Goal: Task Accomplishment & Management: Complete application form

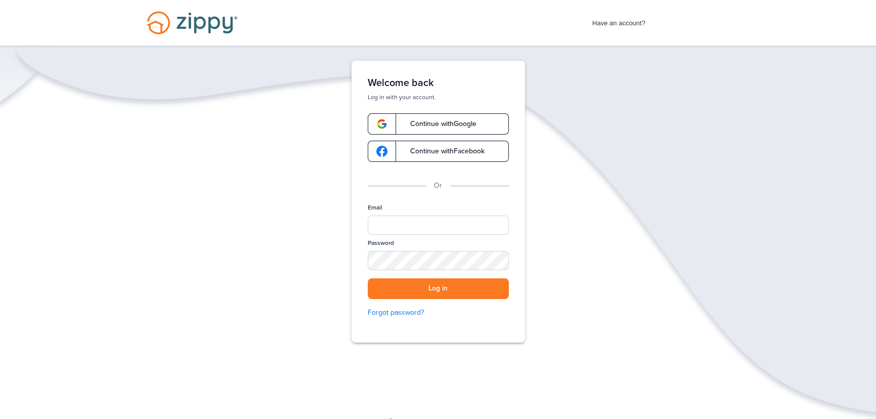
click at [465, 127] on link "Continue with Google" at bounding box center [438, 123] width 141 height 21
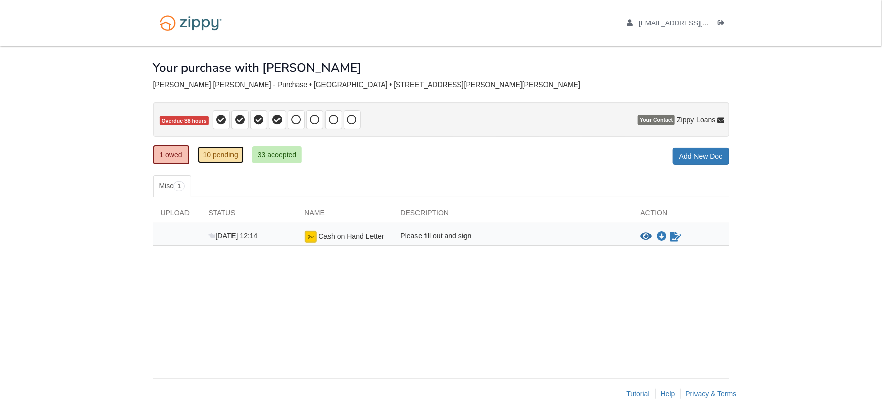
click at [219, 154] on link "10 pending" at bounding box center [221, 154] width 46 height 17
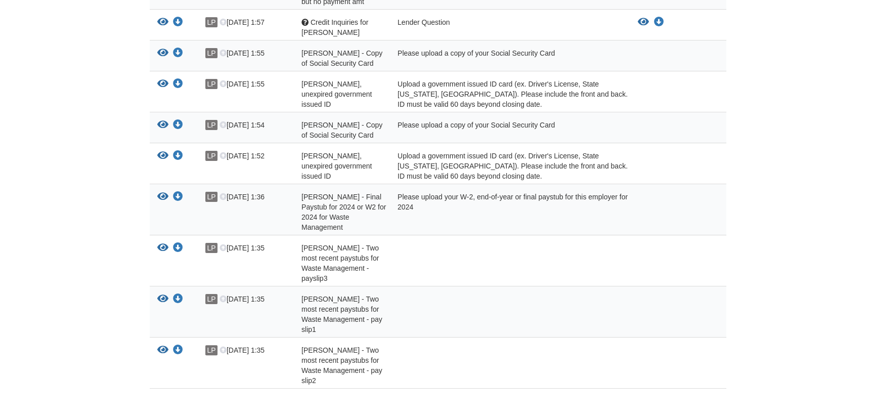
scroll to position [276, 0]
click at [162, 129] on icon "View Neil Jackson - Copy of Social Security Card" at bounding box center [162, 124] width 11 height 10
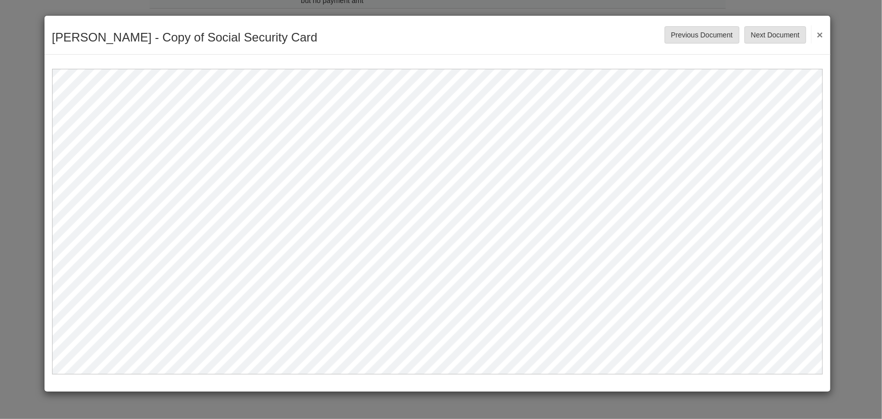
click at [817, 33] on button "×" at bounding box center [818, 34] width 12 height 18
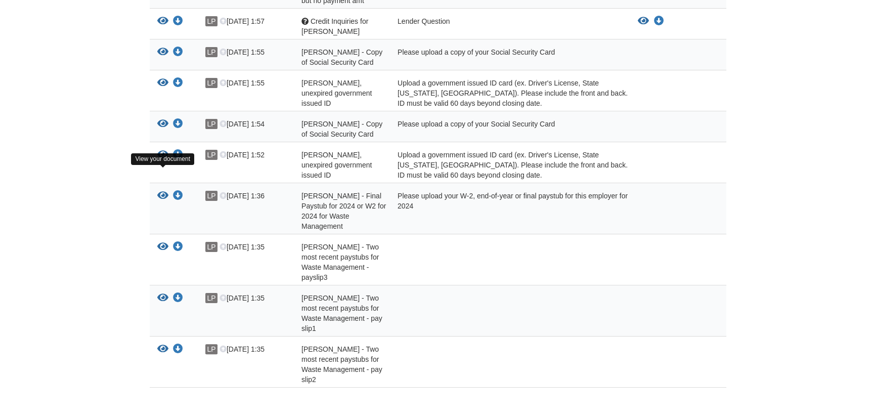
click at [161, 160] on icon "View Neil Jackson - Valid, unexpired government issued ID" at bounding box center [162, 155] width 11 height 10
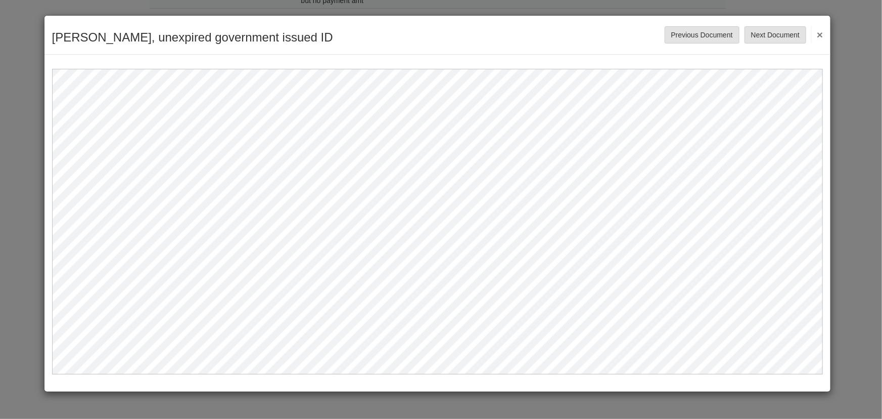
click at [819, 35] on button "×" at bounding box center [818, 34] width 12 height 18
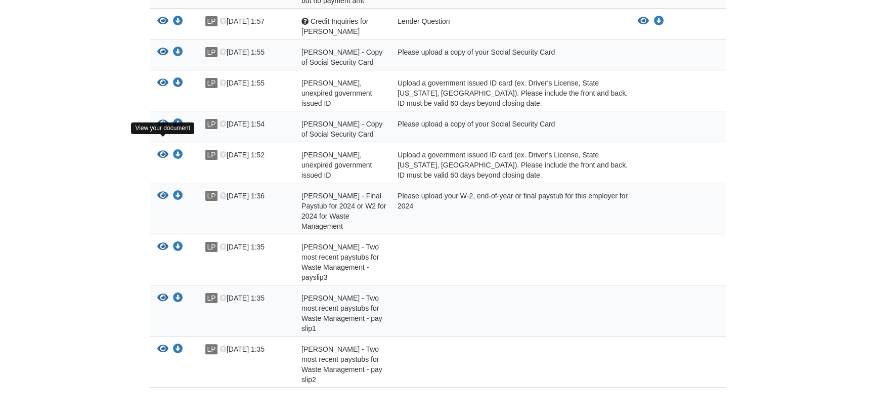
click at [164, 129] on icon "View Neil Jackson - Copy of Social Security Card" at bounding box center [162, 124] width 11 height 10
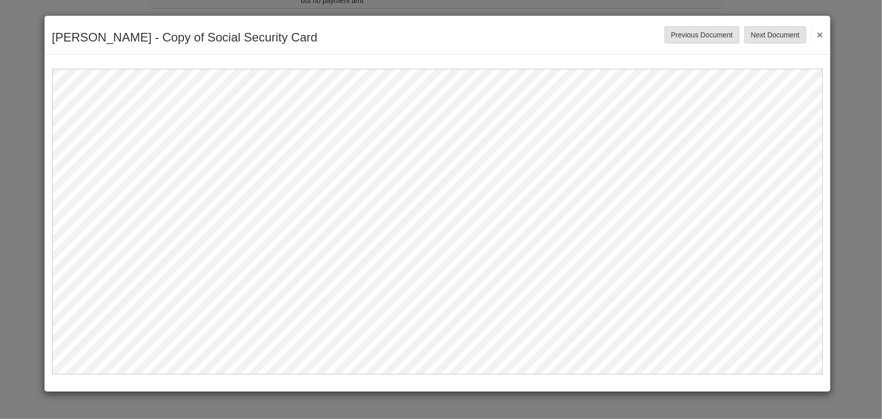
click at [819, 32] on button "×" at bounding box center [818, 34] width 12 height 18
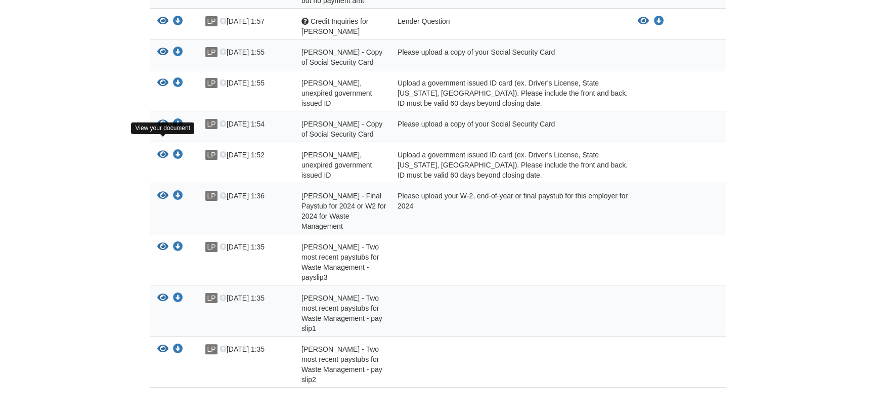
click at [160, 129] on icon "View Neil Jackson - Copy of Social Security Card" at bounding box center [162, 124] width 11 height 10
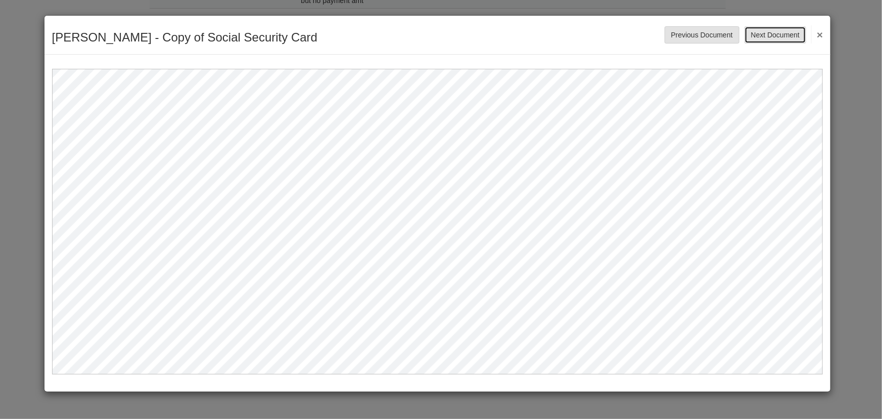
click at [759, 37] on button "Next Document" at bounding box center [776, 34] width 62 height 17
click at [823, 33] on button "×" at bounding box center [818, 34] width 12 height 18
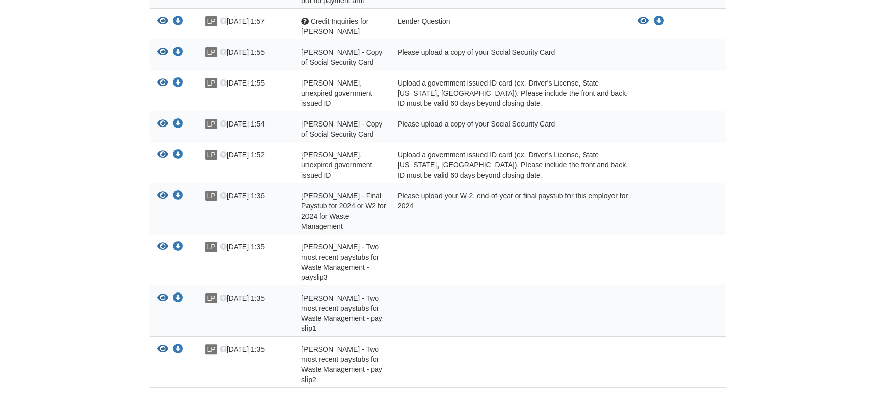
click at [316, 139] on div "[PERSON_NAME] - Copy of Social Security Card" at bounding box center [342, 129] width 96 height 20
click at [176, 129] on icon "Download Neil Jackson - Copy of Social Security Card" at bounding box center [178, 124] width 10 height 10
drag, startPoint x: 855, startPoint y: 83, endPoint x: 796, endPoint y: 115, distance: 66.7
click at [849, 85] on body "[EMAIL_ADDRESS][DOMAIN_NAME] Logout" at bounding box center [438, 96] width 876 height 744
click at [329, 138] on span "[PERSON_NAME] - Copy of Social Security Card" at bounding box center [341, 129] width 81 height 18
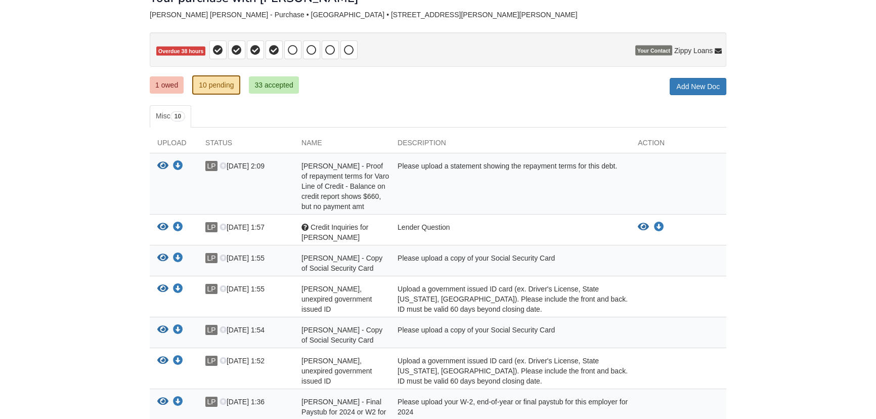
scroll to position [46, 0]
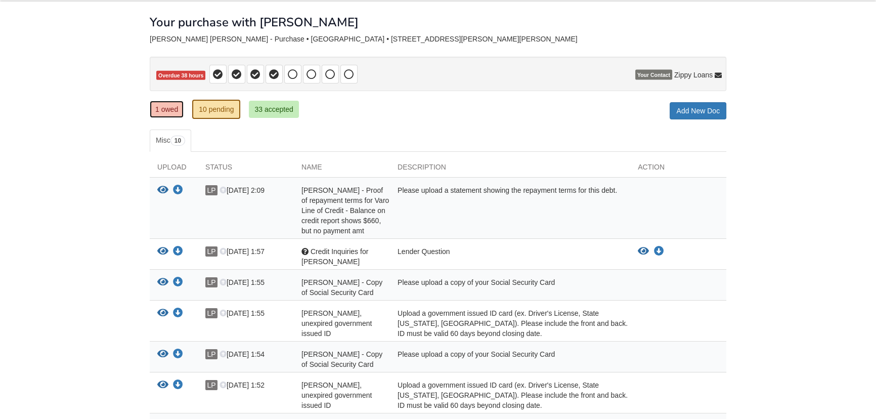
click at [168, 109] on link "1 owed" at bounding box center [167, 109] width 34 height 17
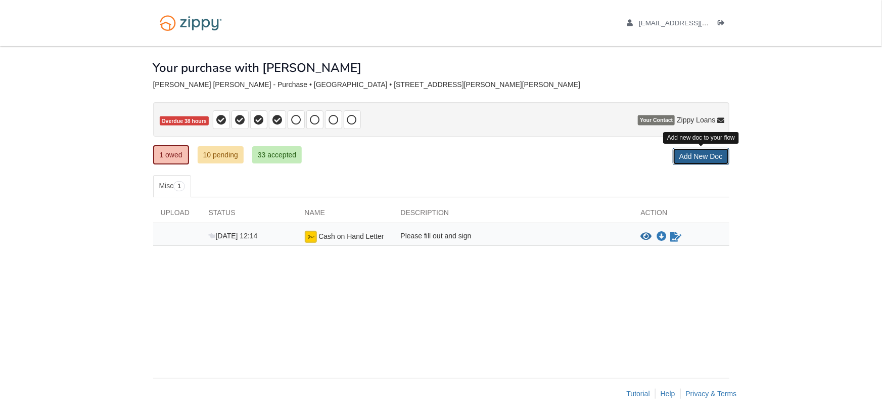
click at [711, 155] on link "Add New Doc" at bounding box center [701, 156] width 57 height 17
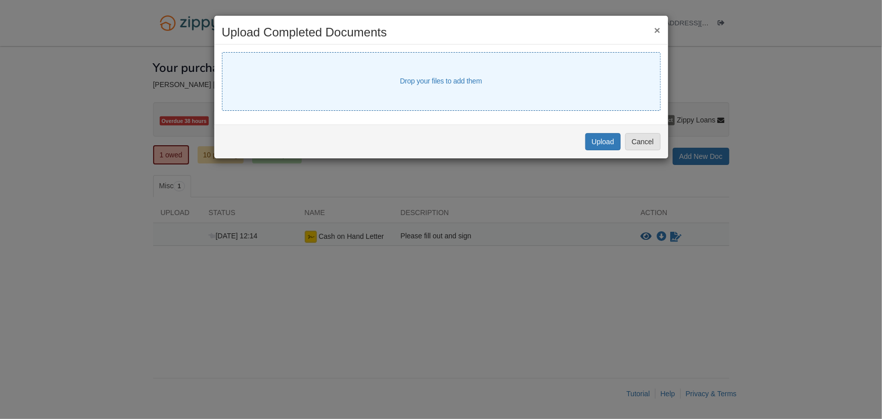
select select "****"
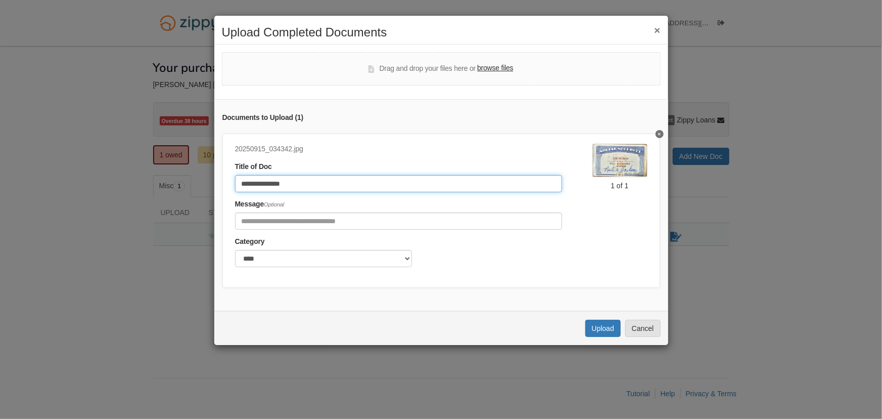
click at [425, 188] on input "**********" at bounding box center [398, 183] width 327 height 17
type input "*******"
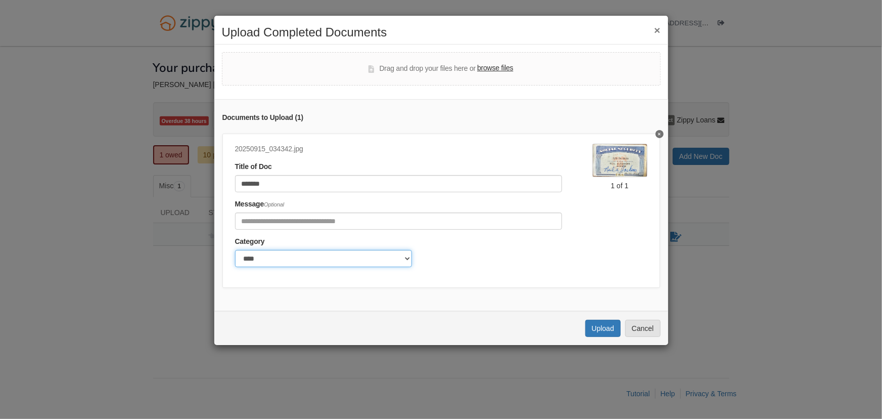
click at [359, 262] on select "******* ****" at bounding box center [323, 258] width 177 height 17
click at [359, 261] on select "******* ****" at bounding box center [323, 258] width 177 height 17
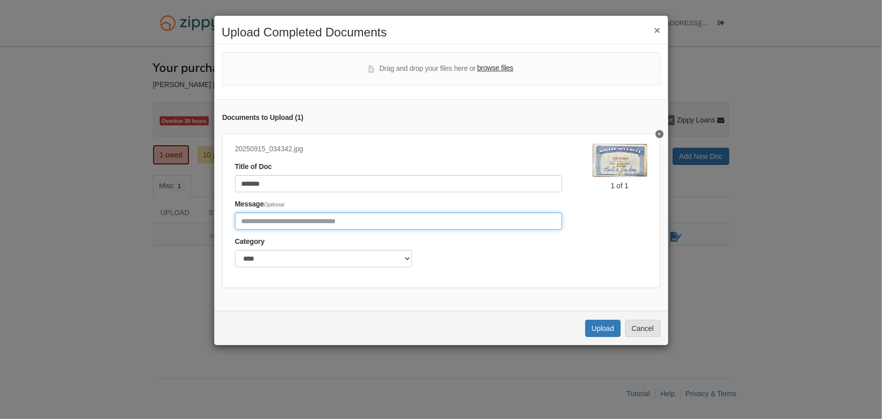
click at [359, 219] on input "Include any comments on this document" at bounding box center [398, 220] width 327 height 17
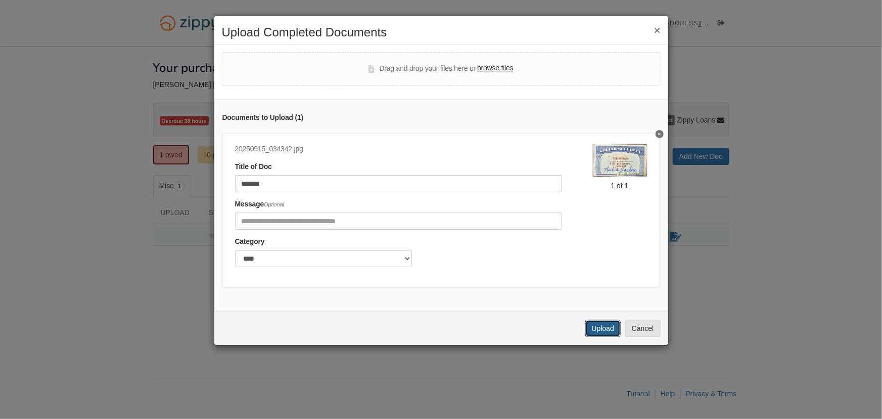
click at [597, 335] on button "Upload" at bounding box center [603, 328] width 35 height 17
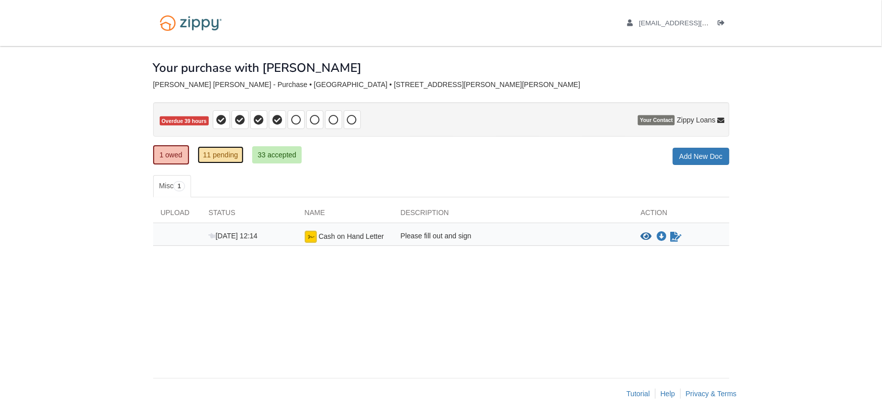
click at [214, 157] on link "11 pending" at bounding box center [221, 154] width 46 height 17
